Goal: Use online tool/utility: Utilize a website feature to perform a specific function

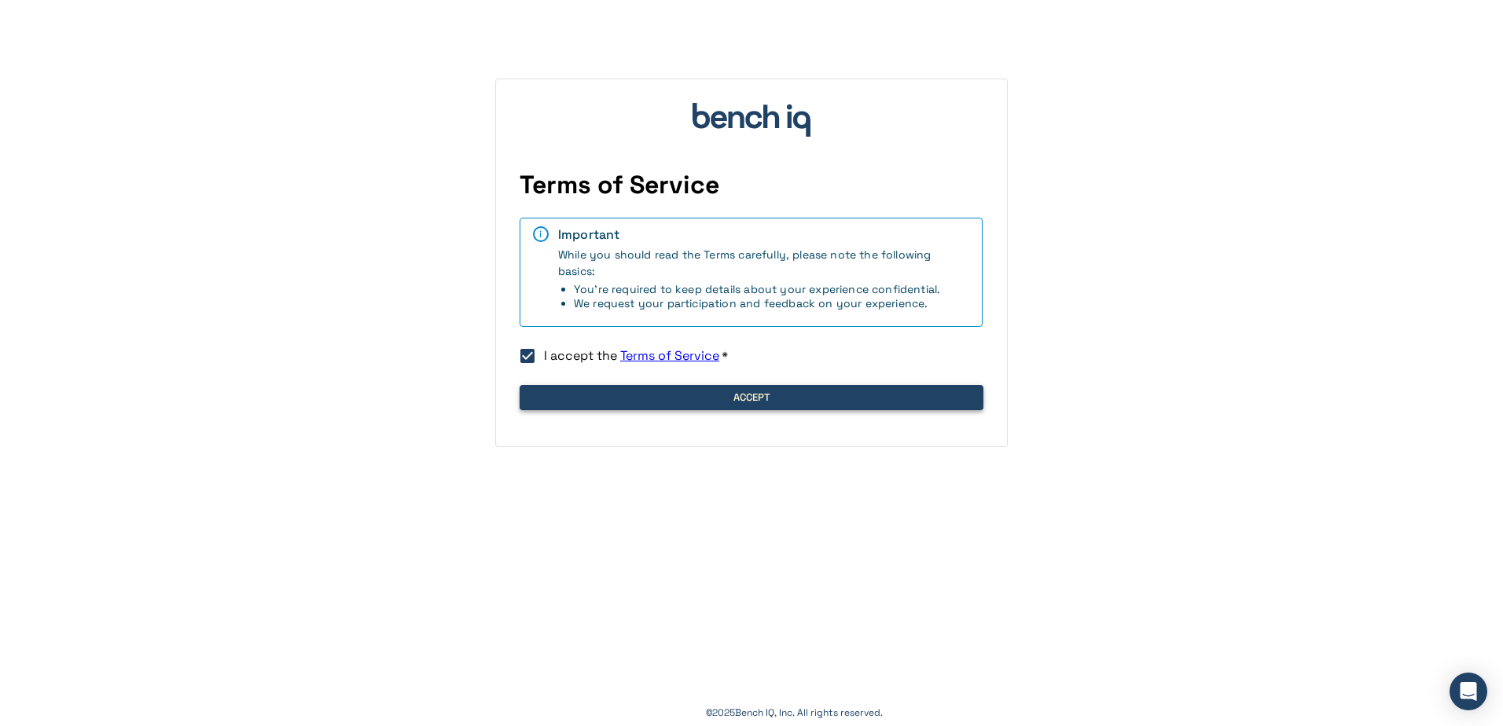
click at [664, 392] on button "Accept" at bounding box center [752, 397] width 464 height 25
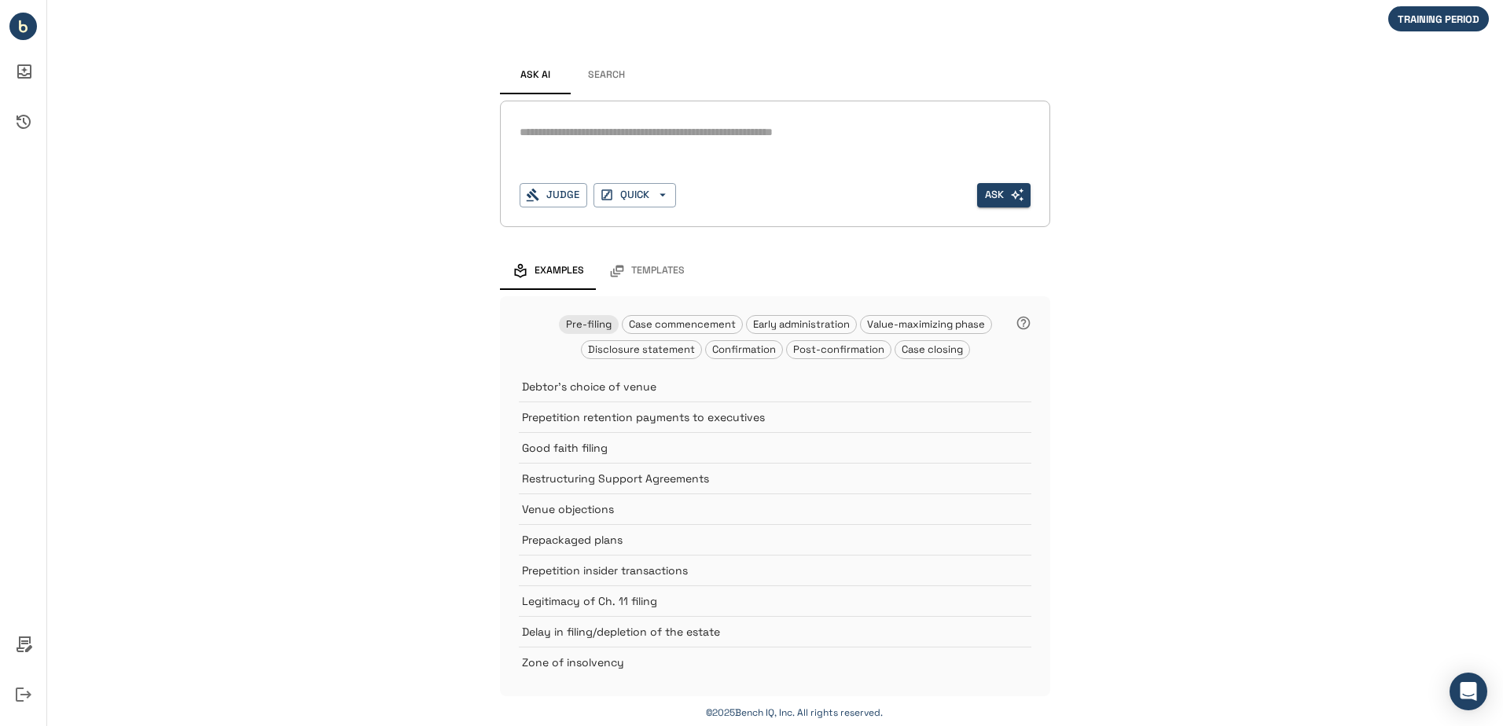
click at [1154, 72] on div "Ask AI Search * Judge QUICK Ask Examples Templates Pre-filing Case commencement…" at bounding box center [775, 364] width 1456 height 728
click at [892, 115] on div "* Judge QUICK Ask" at bounding box center [775, 164] width 550 height 127
click at [887, 124] on textarea at bounding box center [775, 132] width 511 height 18
click at [545, 188] on button "Judge" at bounding box center [554, 195] width 68 height 24
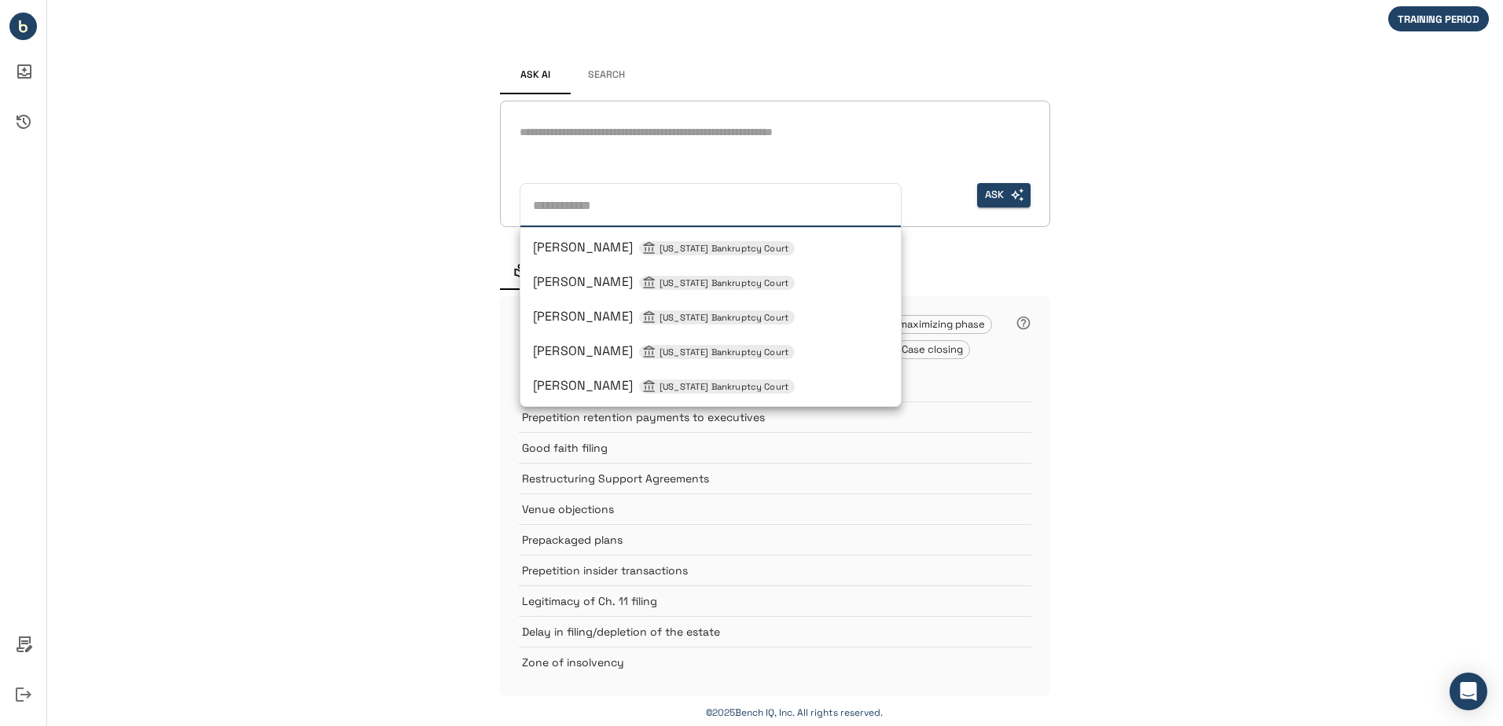
click at [581, 248] on span "[PERSON_NAME] [US_STATE] Bankruptcy Court" at bounding box center [664, 247] width 262 height 17
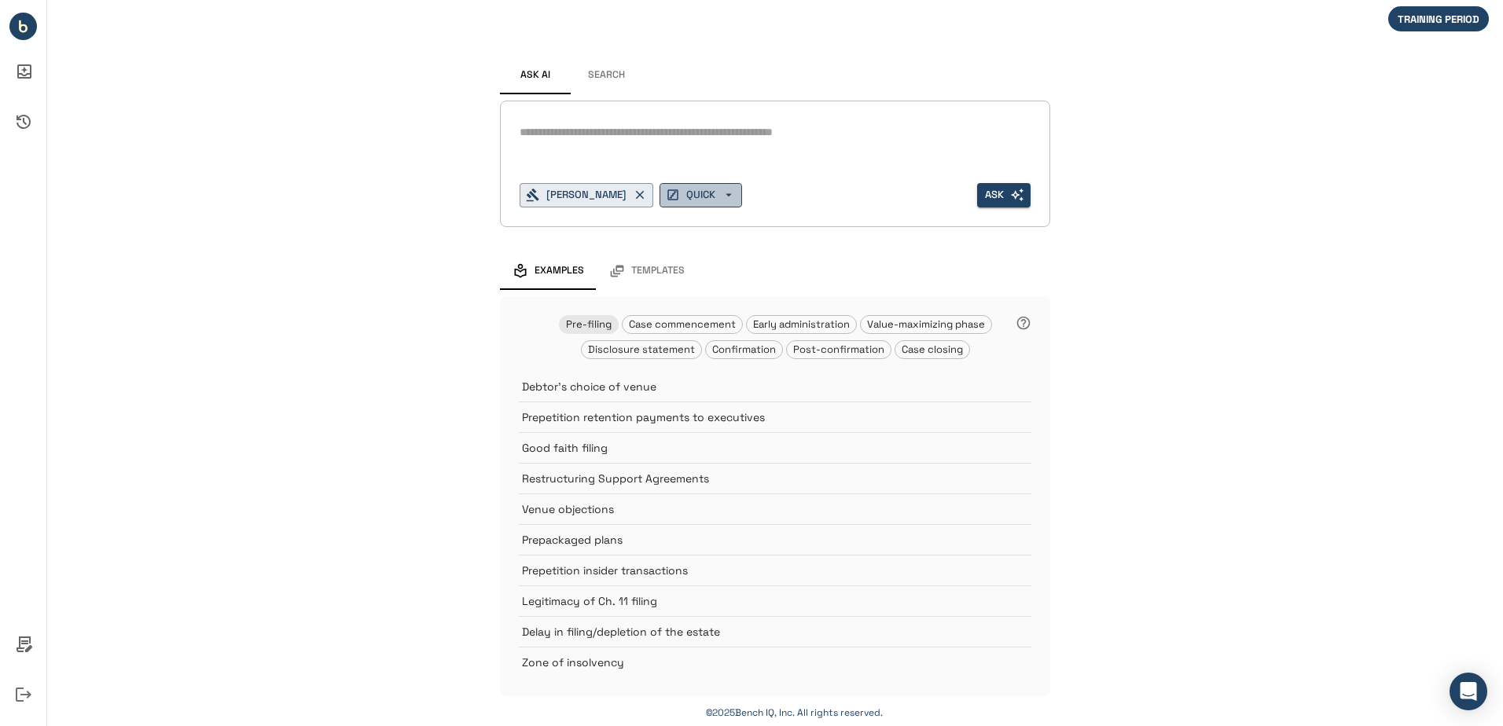
click at [722, 199] on icon "button" at bounding box center [729, 195] width 14 height 14
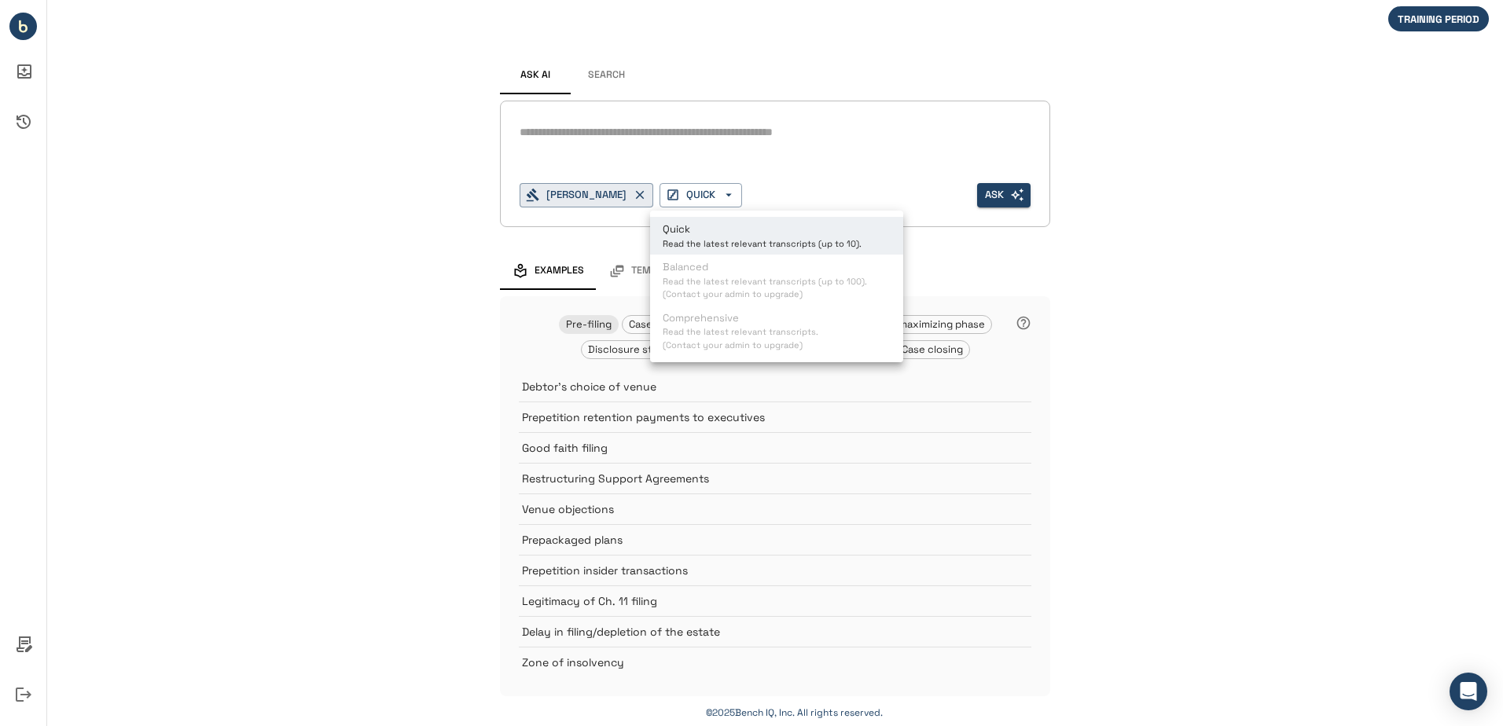
click at [736, 160] on div at bounding box center [751, 363] width 1503 height 726
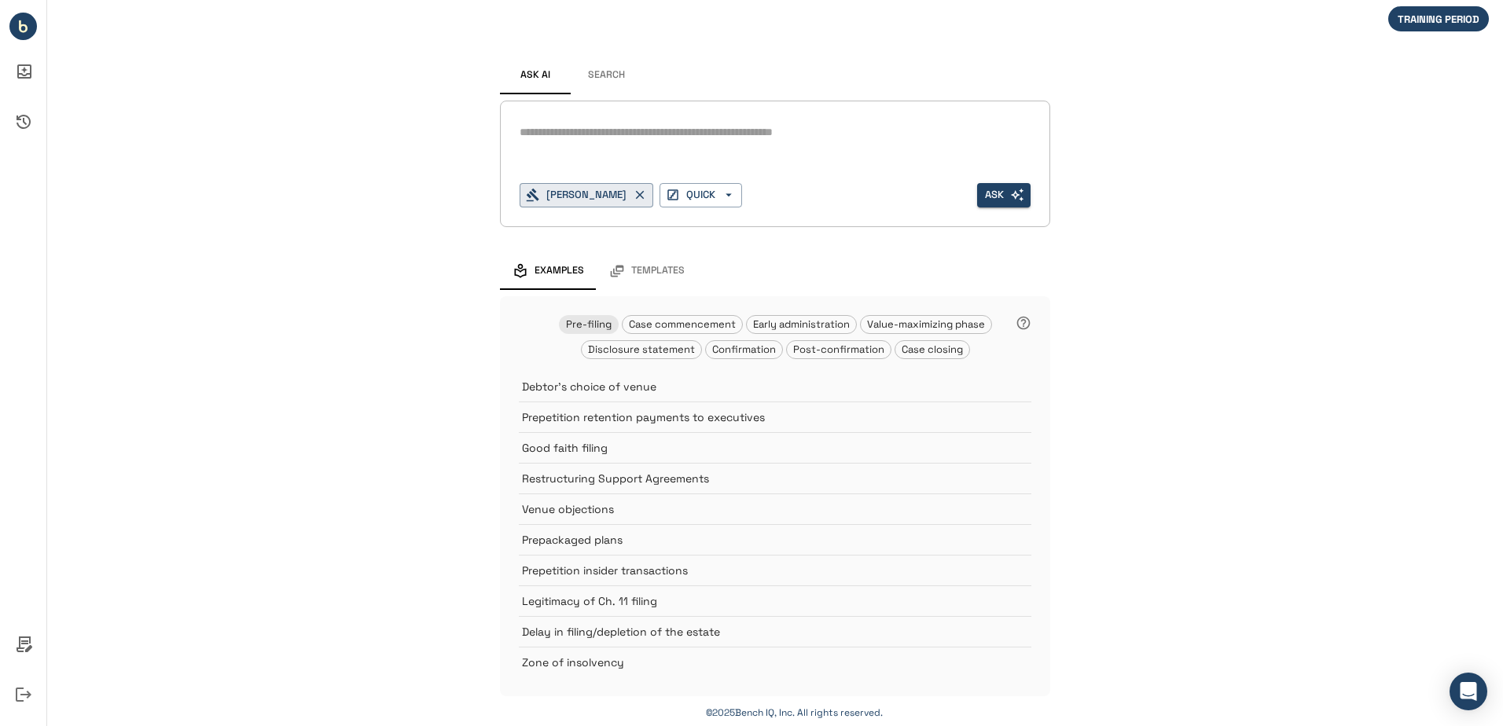
click at [737, 131] on textarea at bounding box center [775, 132] width 511 height 18
drag, startPoint x: 785, startPoint y: 1, endPoint x: 822, endPoint y: 56, distance: 66.3
click at [822, 56] on div "Ask AI Search * [PERSON_NAME] Ask" at bounding box center [775, 142] width 550 height 196
